Goal: Information Seeking & Learning: Check status

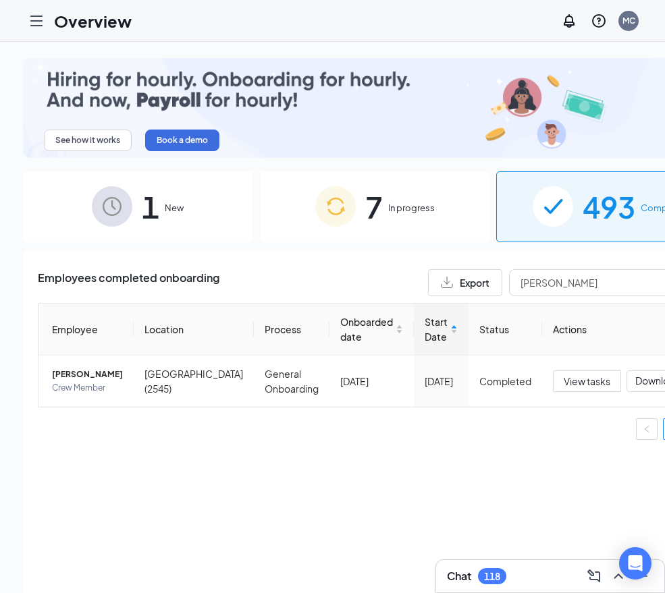
drag, startPoint x: 556, startPoint y: 260, endPoint x: 300, endPoint y: 263, distance: 255.2
click at [301, 269] on div "Employees completed onboarding Export YENT" at bounding box center [375, 282] width 674 height 27
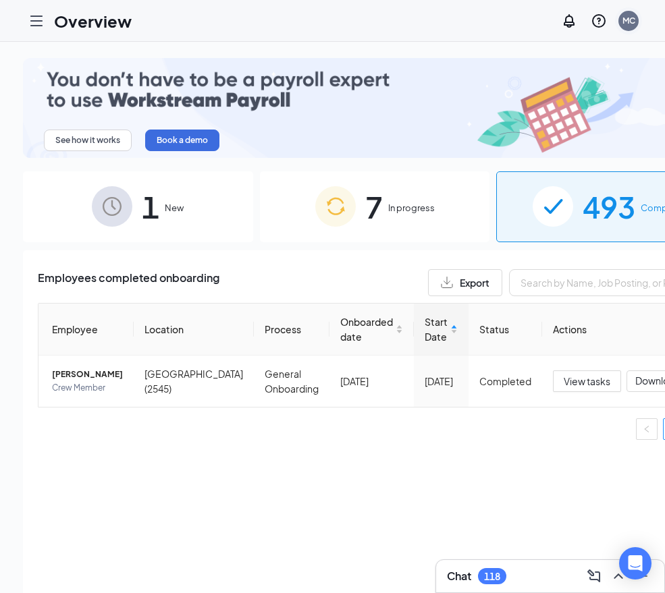
click at [635, 15] on div "MC" at bounding box center [628, 20] width 13 height 11
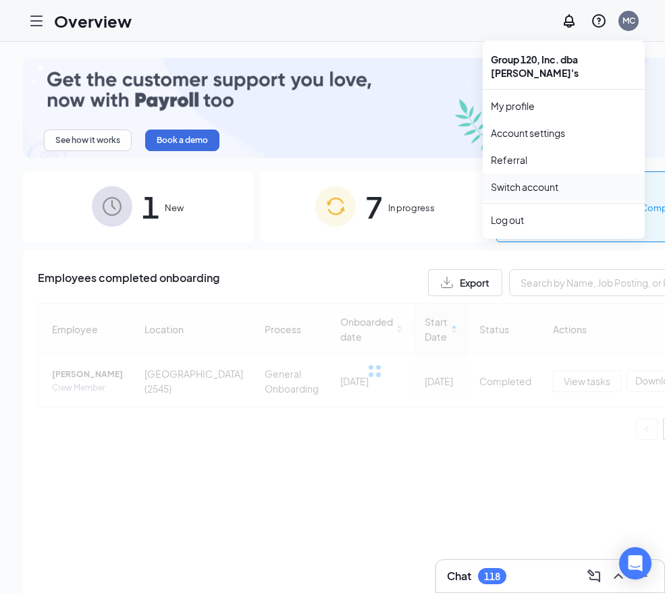
click at [552, 181] on link "Switch account" at bounding box center [525, 187] width 68 height 12
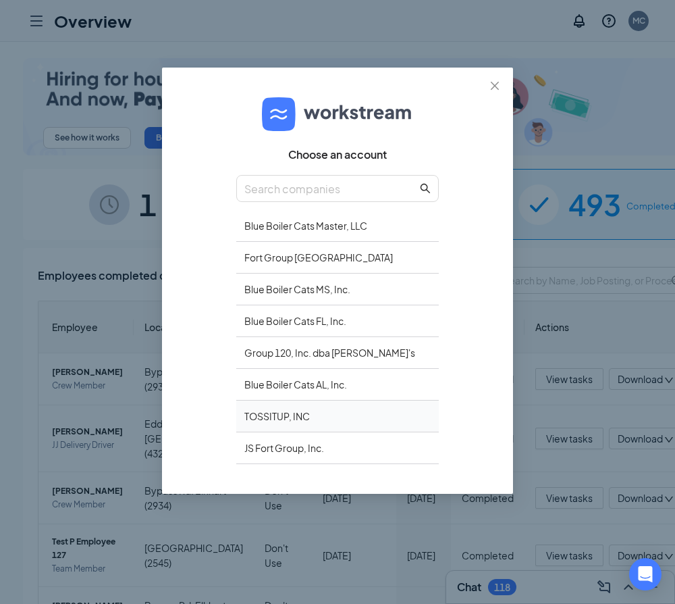
click at [281, 410] on div "TOSSITUP, INC" at bounding box center [337, 416] width 203 height 32
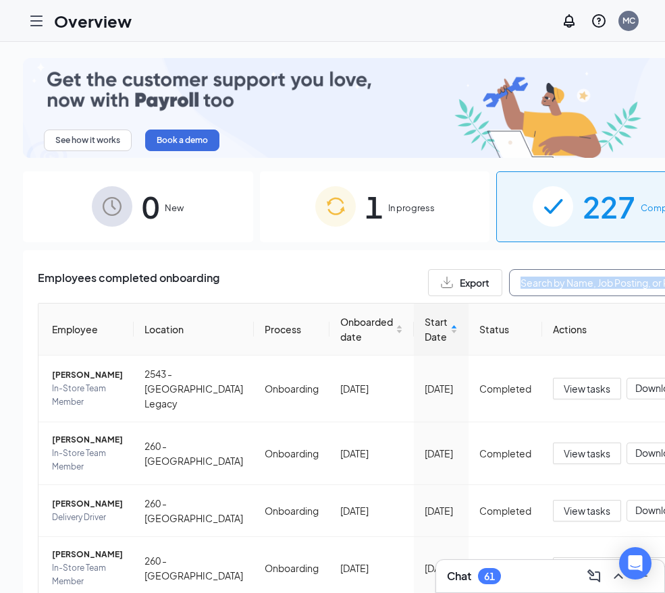
click at [509, 271] on input "text" at bounding box center [610, 282] width 203 height 27
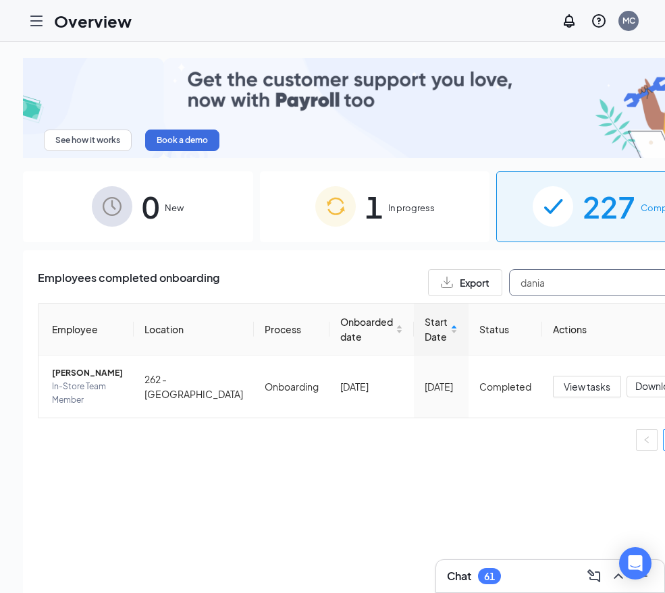
type input "dania"
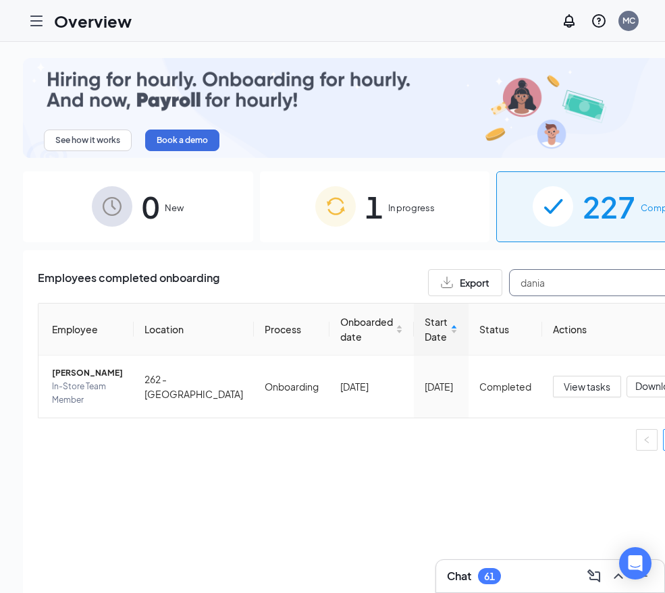
drag, startPoint x: 525, startPoint y: 273, endPoint x: 291, endPoint y: 277, distance: 233.6
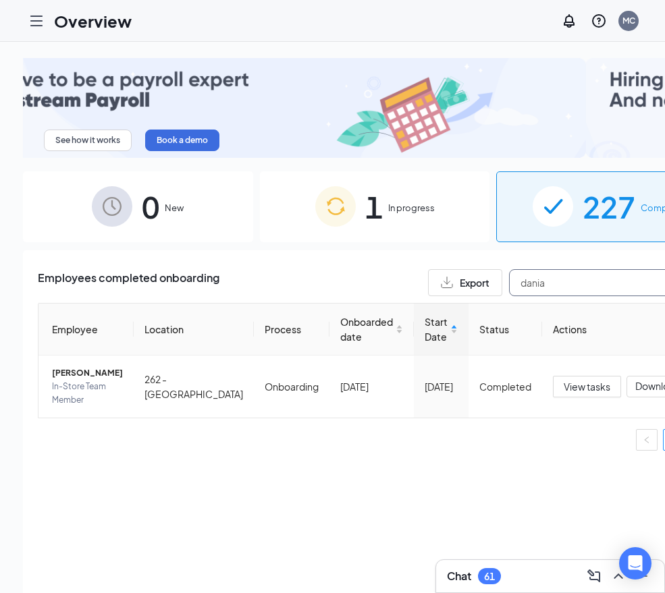
click at [344, 275] on div "Employees completed onboarding Export dania" at bounding box center [375, 282] width 674 height 27
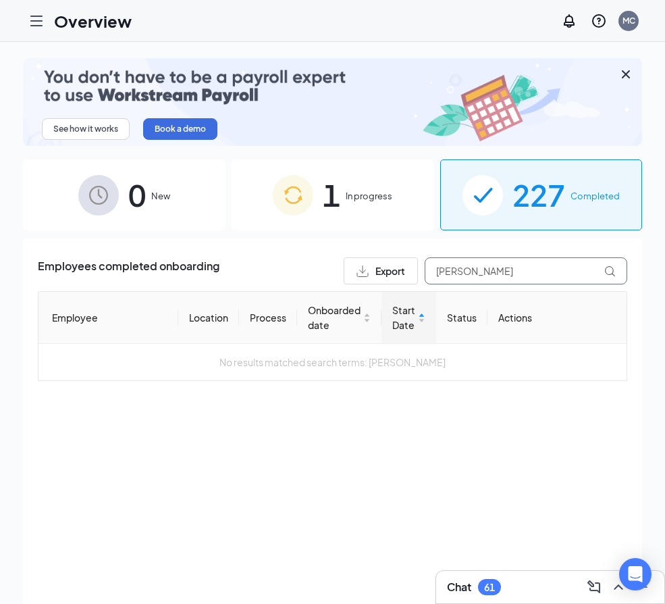
type input "[PERSON_NAME]"
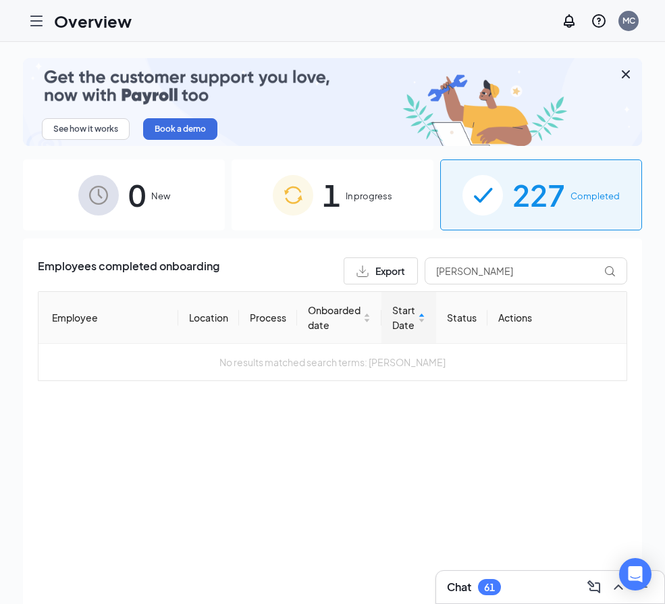
click at [304, 196] on img at bounding box center [293, 195] width 41 height 41
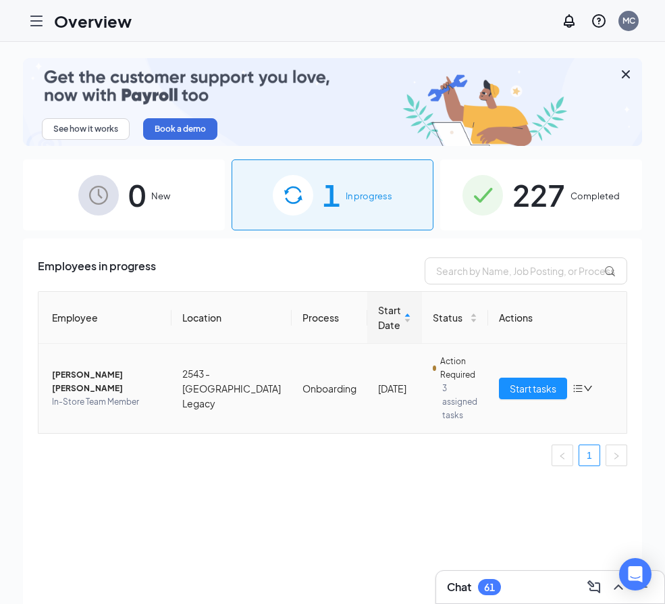
click at [85, 395] on span "In-Store Team Member" at bounding box center [106, 402] width 109 height 14
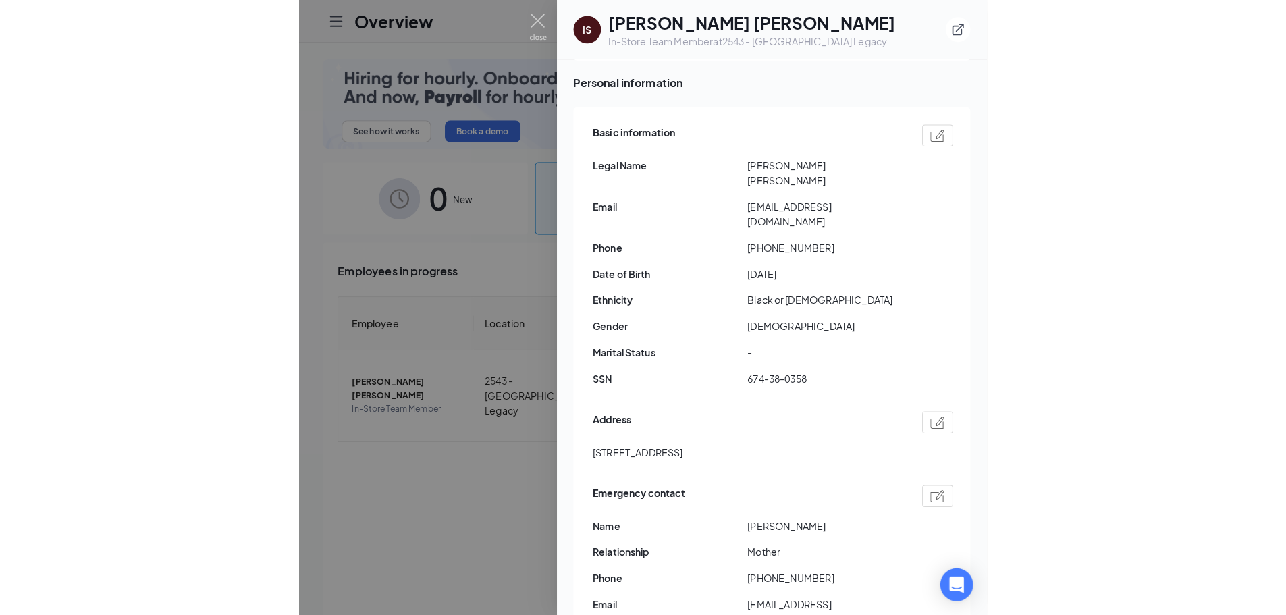
scroll to position [20, 0]
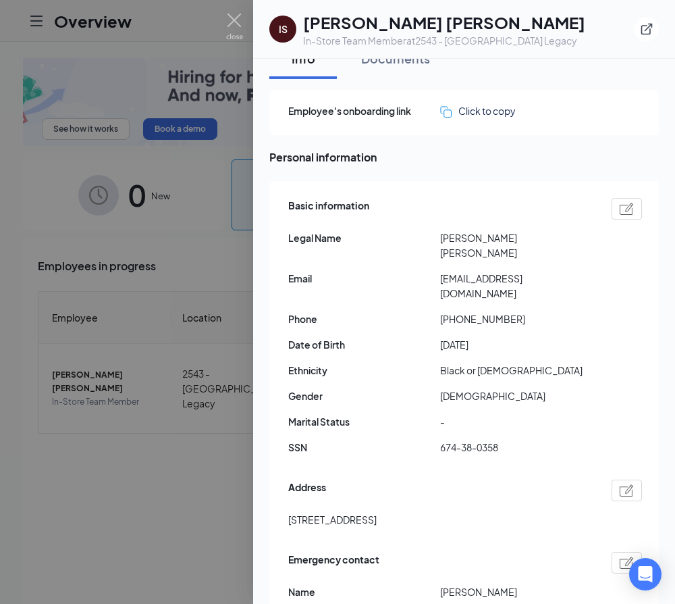
click at [411, 22] on h1 "[PERSON_NAME] [PERSON_NAME]" at bounding box center [444, 22] width 282 height 23
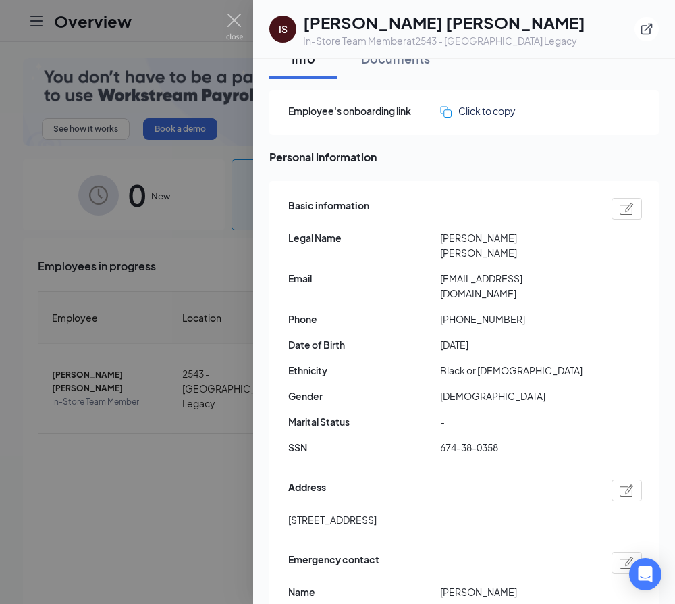
click at [164, 464] on div at bounding box center [337, 302] width 675 height 604
